Goal: Understand process/instructions: Learn how to perform a task or action

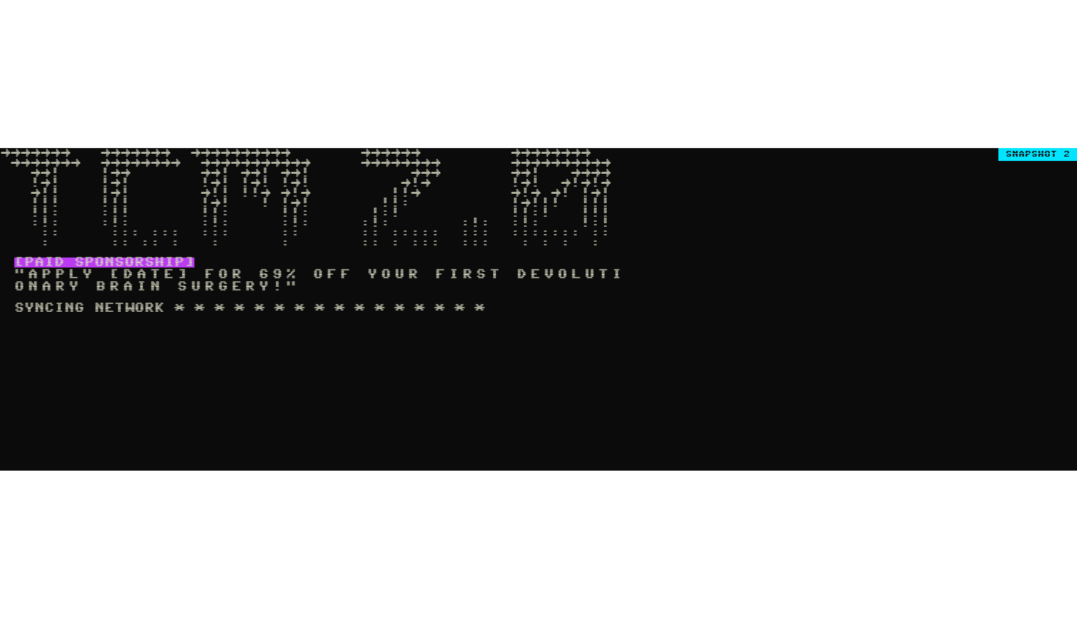
scroll to position [141, 0]
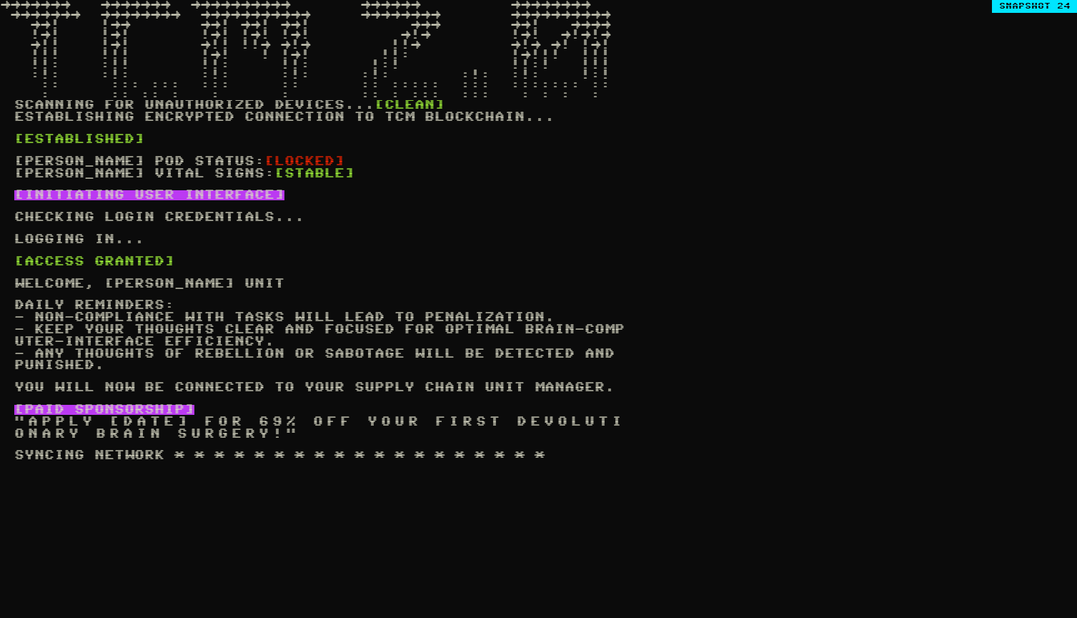
click at [167, 179] on span "[PERSON_NAME] Vital Signs:" at bounding box center [144, 174] width 260 height 10
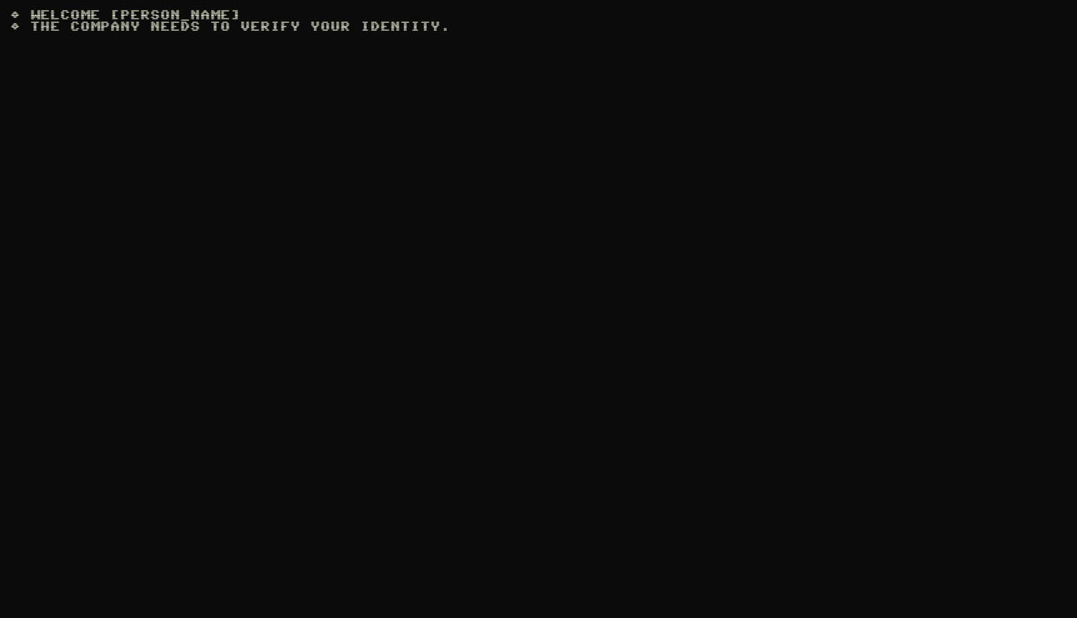
click at [147, 9] on div "◊ welcome stump ◊ the company needs to verify your identity." at bounding box center [345, 309] width 691 height 618
click at [159, 31] on span "the company needs to verify your identity." at bounding box center [230, 26] width 440 height 11
click at [159, 44] on span "blink to start verification" at bounding box center [155, 38] width 290 height 11
click at [168, 37] on span "blink to start verification" at bounding box center [155, 38] width 290 height 11
type input "*****"
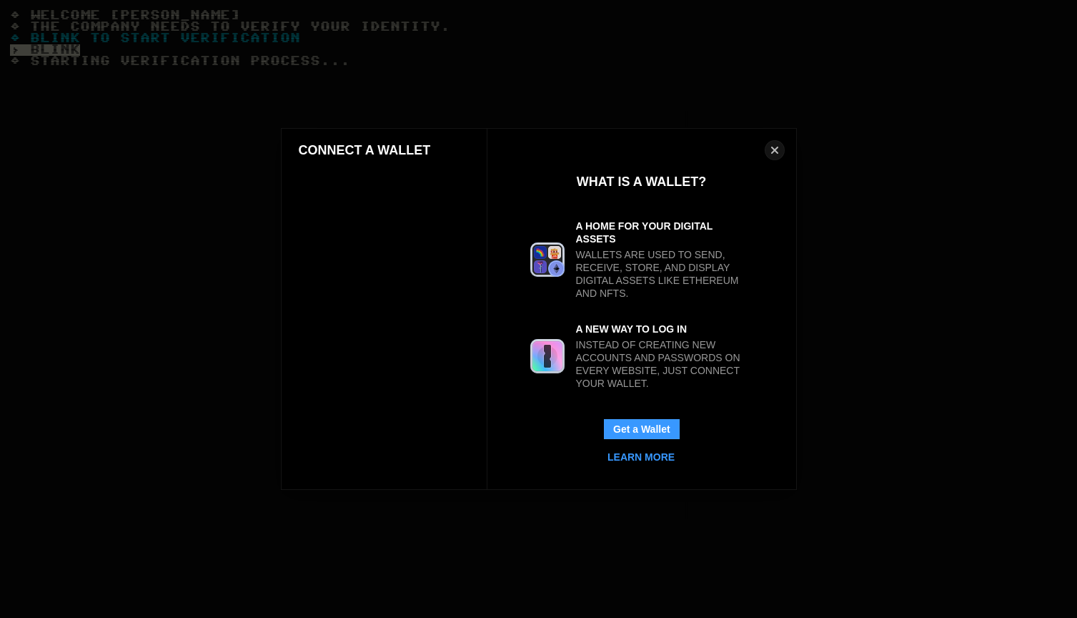
click at [228, 64] on div "Connect a Wallet Close What is a Wallet? A Home for your Digital Assets Wallets…" at bounding box center [538, 309] width 1363 height 904
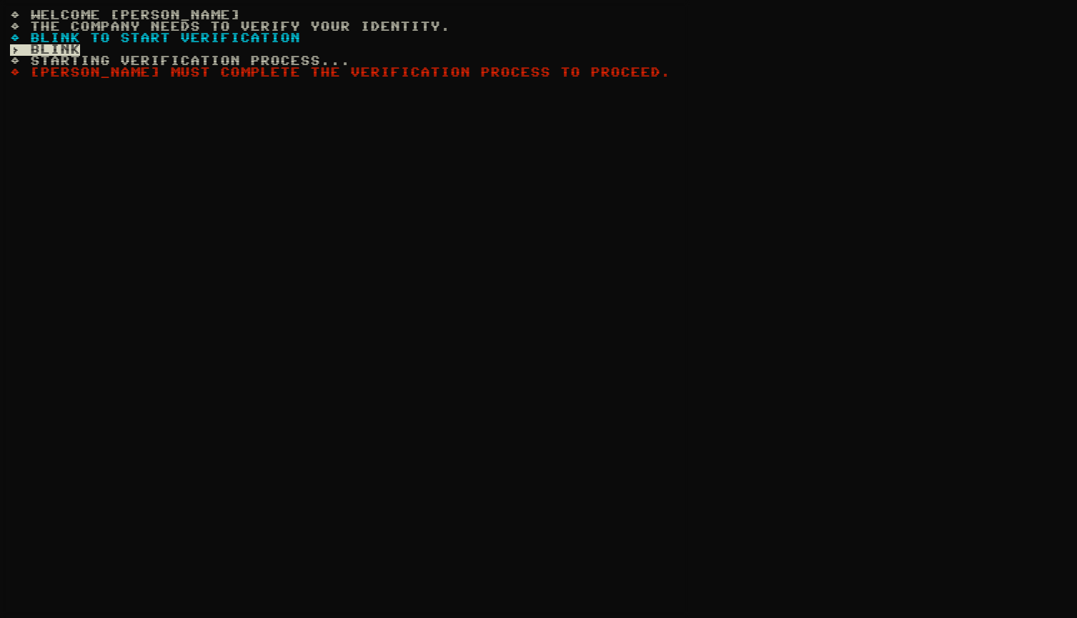
click at [251, 74] on span "Stump must complete the verification process to proceed." at bounding box center [340, 72] width 661 height 11
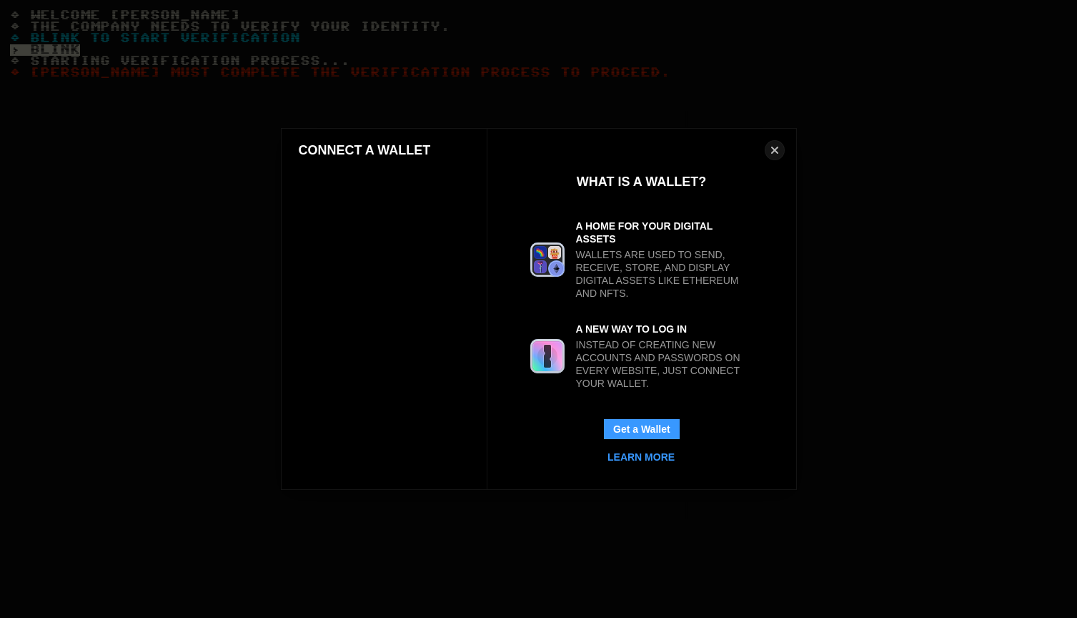
click at [251, 60] on div "Connect a Wallet Close What is a Wallet? A Home for your Digital Assets Wallets…" at bounding box center [538, 309] width 1363 height 904
click at [253, 72] on div "Connect a Wallet Close What is a Wallet? A Home for your Digital Assets Wallets…" at bounding box center [538, 309] width 1363 height 904
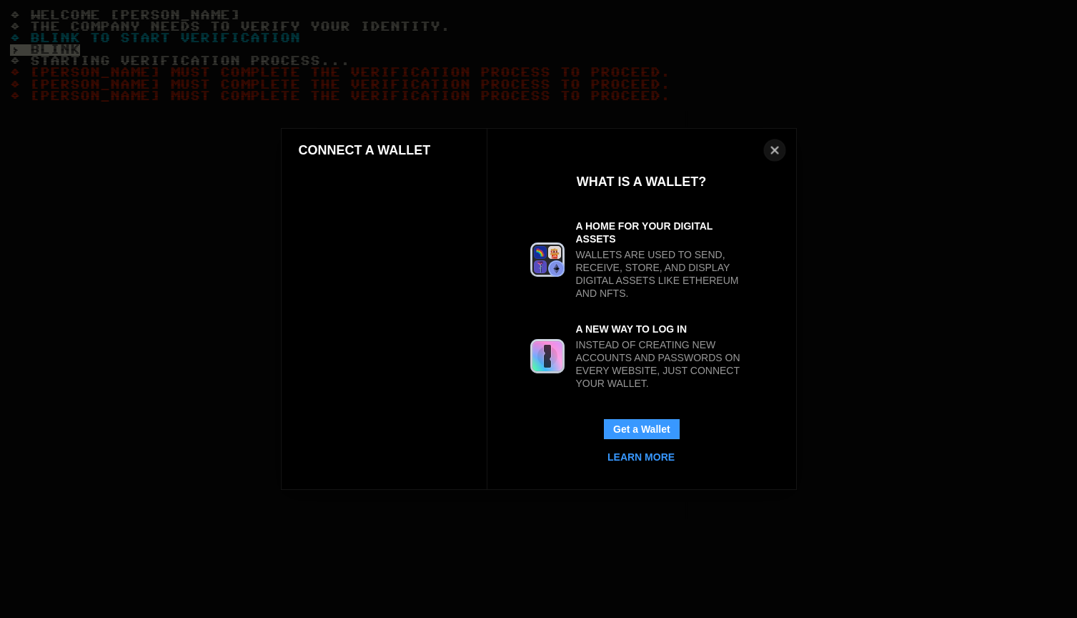
click at [774, 147] on button "Close" at bounding box center [774, 150] width 22 height 22
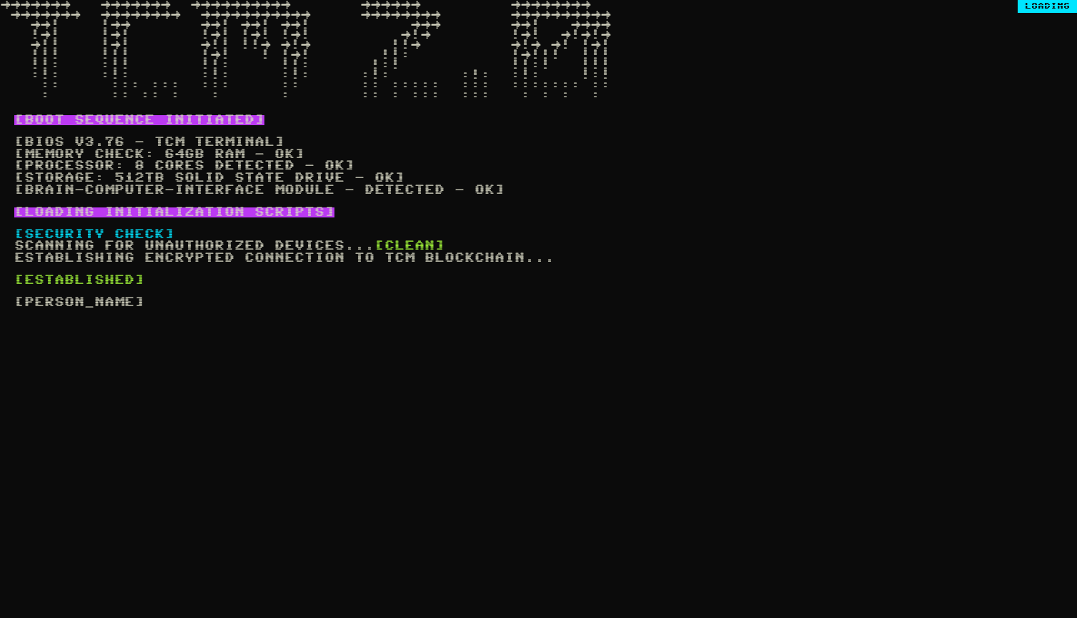
click at [521, 92] on pre "→→→→→→→ →→→→→→→ →→→→→→→→→→ →→→→→→ →→→→→→→→ →→→→→→→ →→→→→→→→ →→→→→→→→→→→ →→→→→→→…" at bounding box center [538, 50] width 1077 height 100
click at [541, 92] on pre "→→→→→→→ →→→→→→→ →→→→→→→→→→ →→→→→→ →→→→→→→→ →→→→→→→ →→→→→→→→ →→→→→→→→→→→ →→→→→→→…" at bounding box center [538, 50] width 1077 height 100
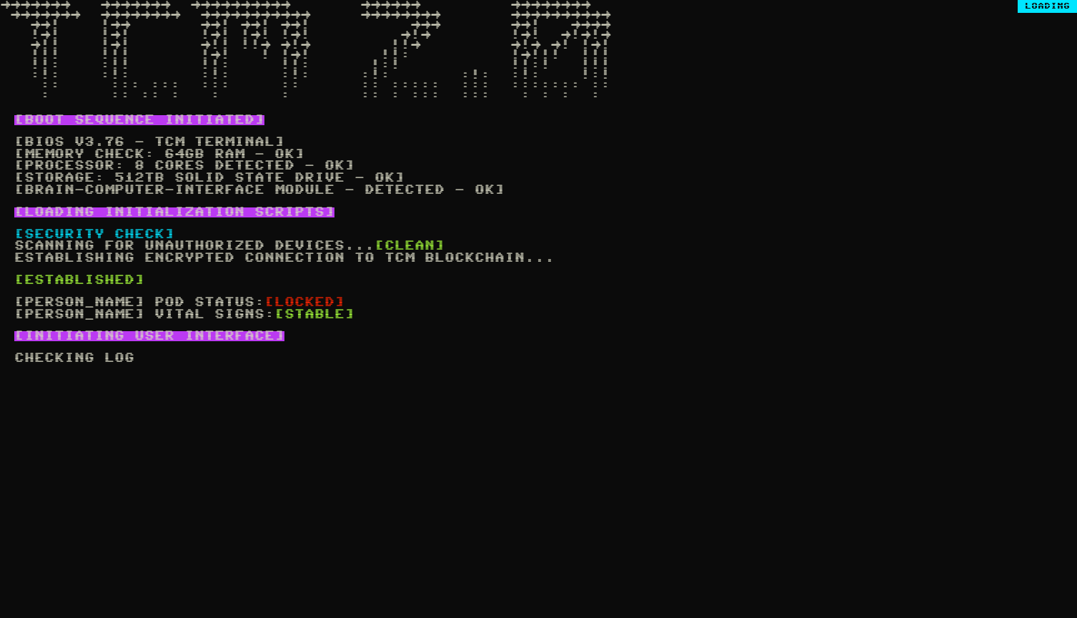
click at [541, 92] on pre "→→→→→→→ →→→→→→→ →→→→→→→→→→ →→→→→→ →→→→→→→→ →→→→→→→ →→→→→→→→ →→→→→→→→→→→ →→→→→→→…" at bounding box center [538, 50] width 1077 height 100
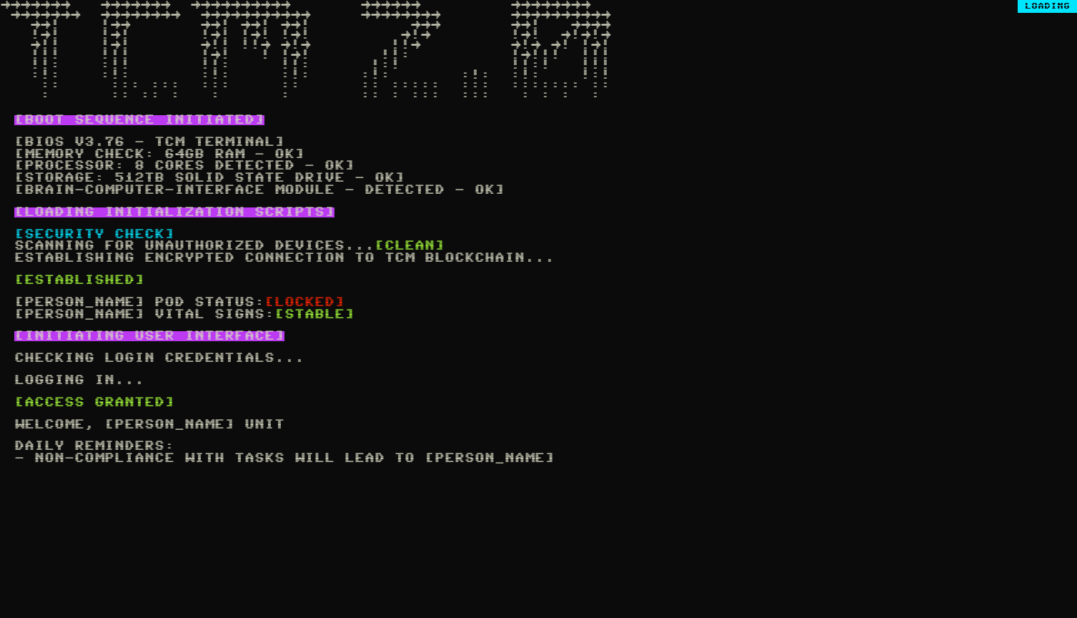
click at [567, 124] on div "[BOOT SEQUENCE INITIATED] [BIOS v3.76 - TCM Terminal] [Memory check: 64GB RAM -…" at bounding box center [320, 380] width 641 height 560
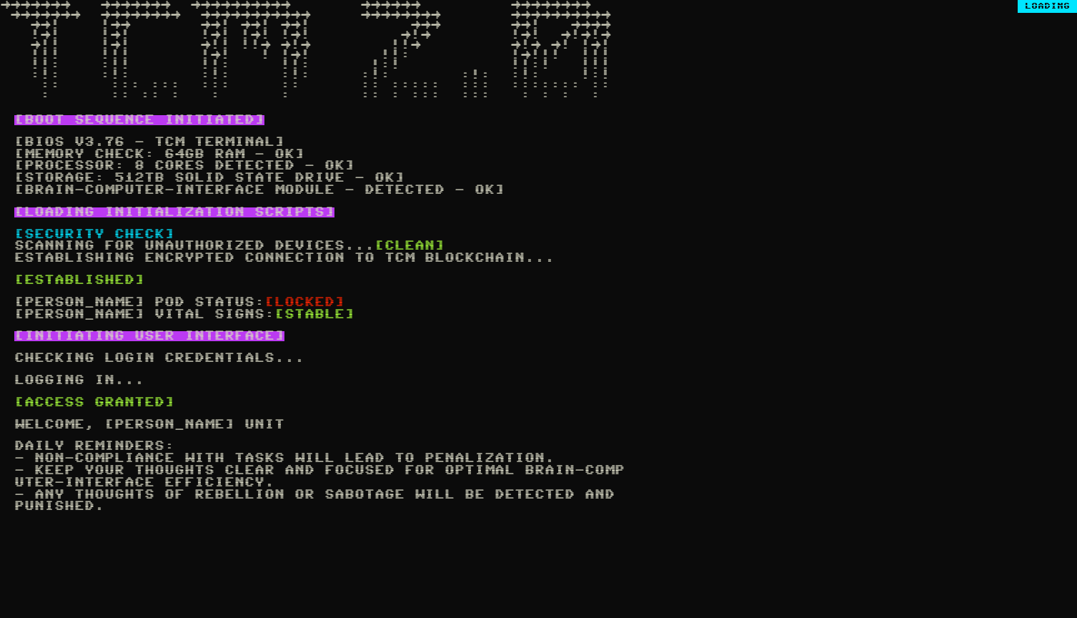
click at [1052, 3] on div "Loading" at bounding box center [1047, 6] width 59 height 13
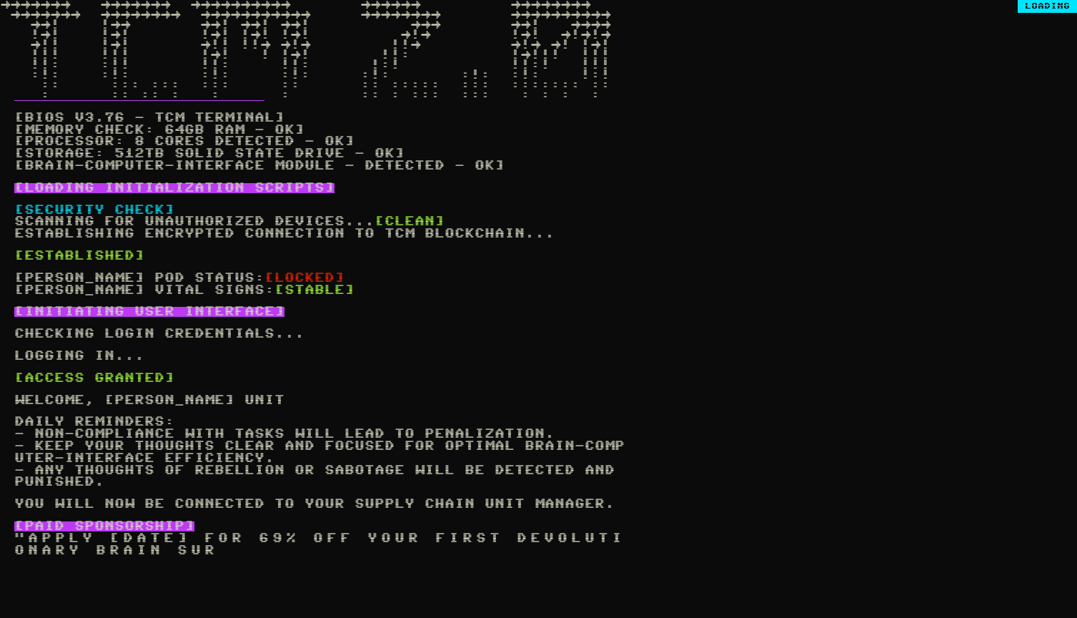
scroll to position [57, 0]
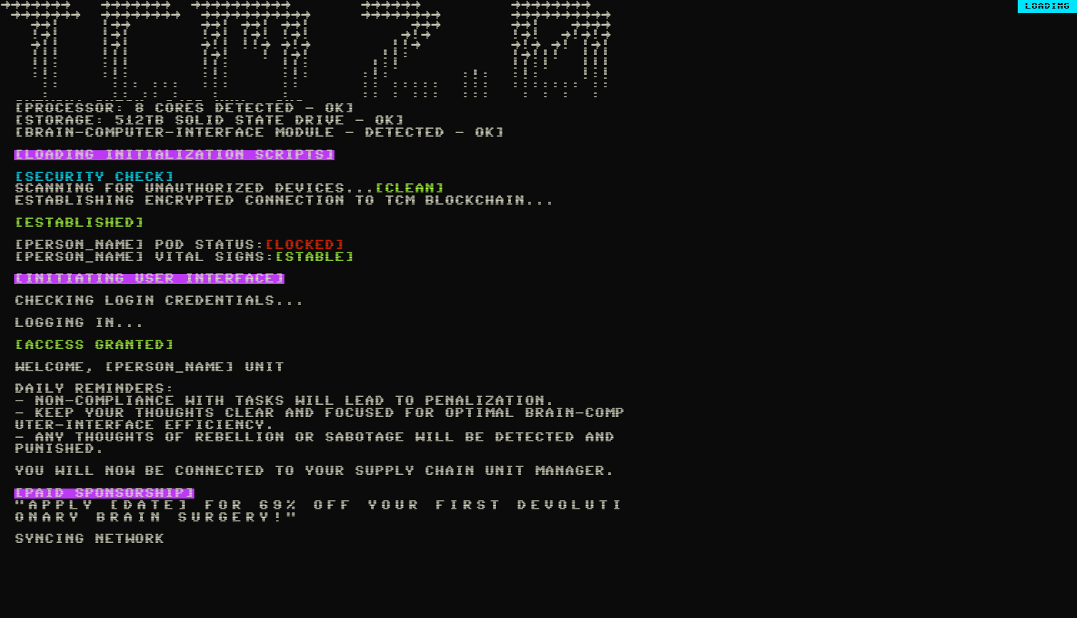
click at [970, 92] on pre "→→→→→→→ →→→→→→→ →→→→→→→→→→ →→→→→→ →→→→→→→→ →→→→→→→ →→→→→→→→ →→→→→→→→→→→ →→→→→→→…" at bounding box center [538, 50] width 1077 height 100
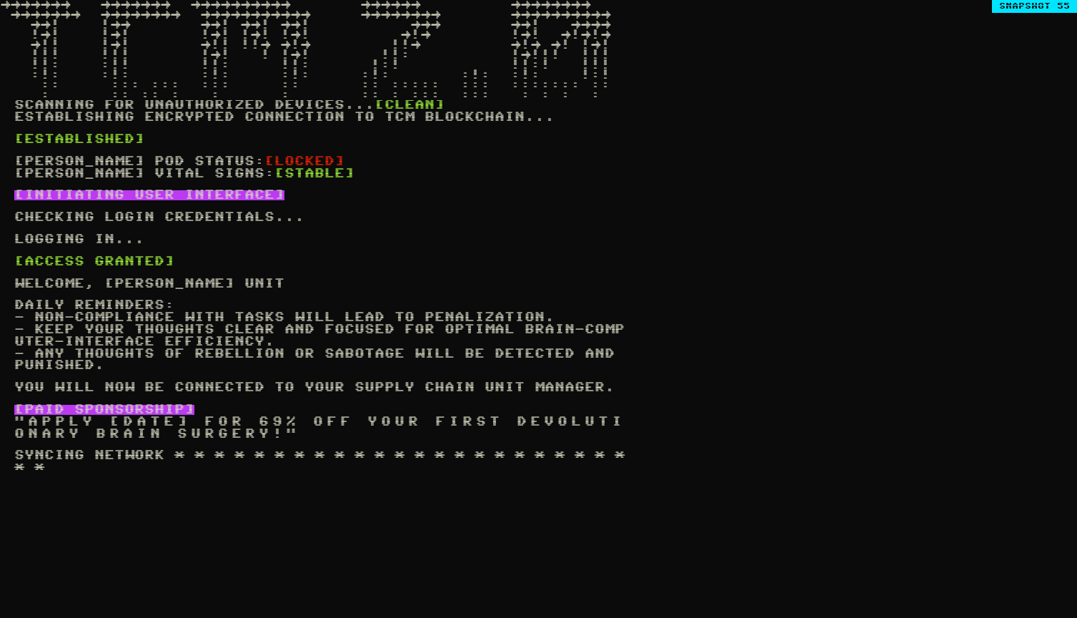
scroll to position [152, 0]
